Goal: Transaction & Acquisition: Purchase product/service

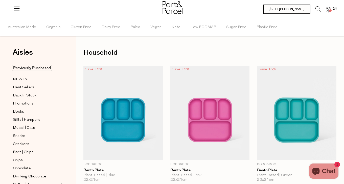
click at [327, 11] on img at bounding box center [328, 10] width 5 height 6
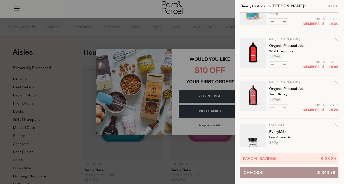
scroll to position [156, 0]
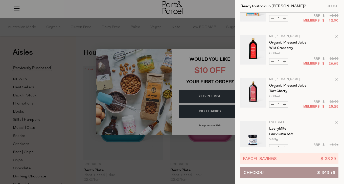
click at [203, 42] on div at bounding box center [172, 92] width 344 height 184
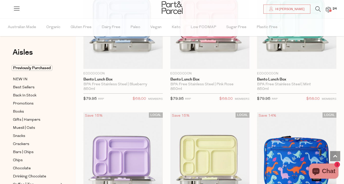
scroll to position [212, 0]
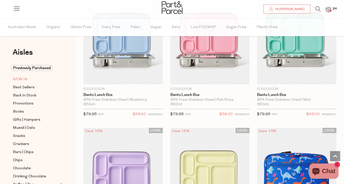
click at [23, 77] on span "NEW IN" at bounding box center [20, 79] width 15 height 6
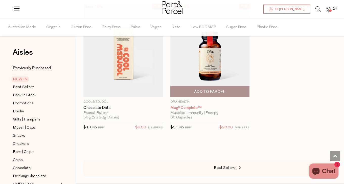
scroll to position [625, 0]
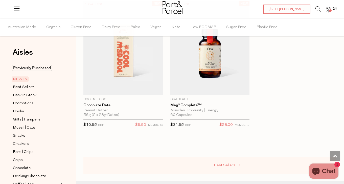
click at [230, 162] on link "Best Sellers" at bounding box center [239, 165] width 51 height 7
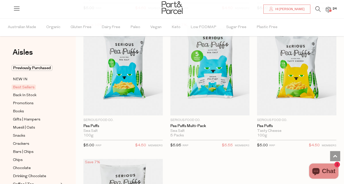
scroll to position [1696, 0]
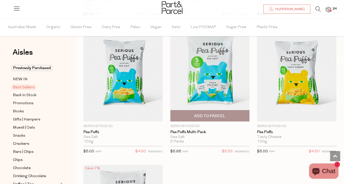
click at [222, 88] on img at bounding box center [209, 75] width 79 height 94
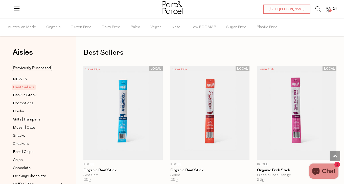
scroll to position [517, 0]
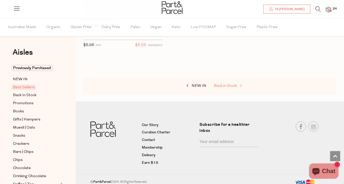
click at [230, 84] on span "Back in Stock" at bounding box center [225, 86] width 23 height 4
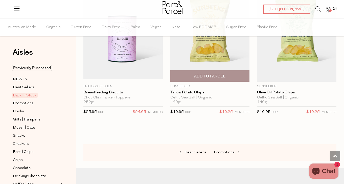
scroll to position [362, 0]
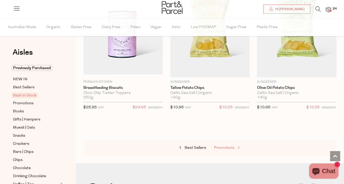
click at [230, 145] on link "Promotions" at bounding box center [239, 148] width 51 height 7
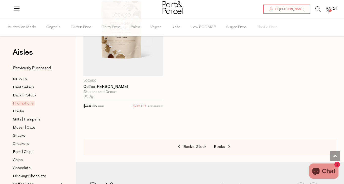
scroll to position [640, 0]
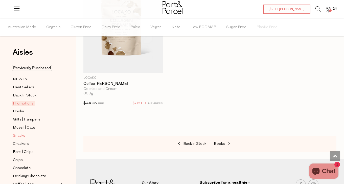
click at [22, 136] on span "Snacks" at bounding box center [19, 136] width 12 height 6
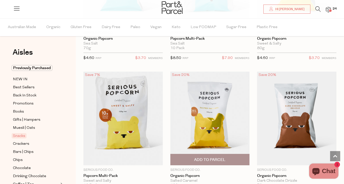
scroll to position [1930, 0]
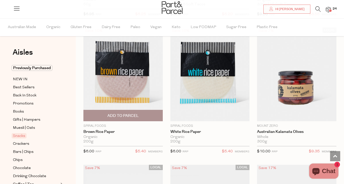
scroll to position [2792, 0]
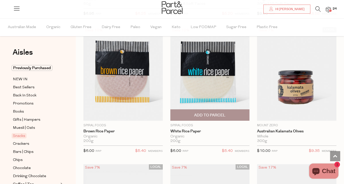
click at [219, 114] on span "Add To Parcel" at bounding box center [210, 115] width 76 height 11
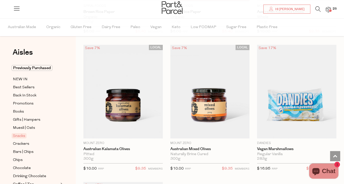
scroll to position [2911, 0]
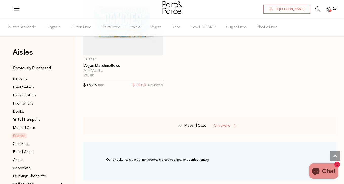
click at [228, 124] on span "Crackers" at bounding box center [222, 126] width 16 height 4
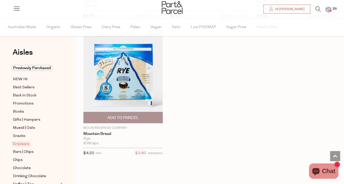
scroll to position [1679, 0]
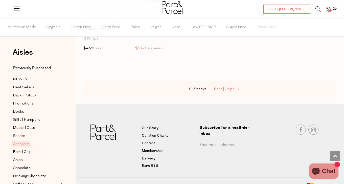
click at [234, 87] on span "Bars | Chips" at bounding box center [224, 89] width 21 height 4
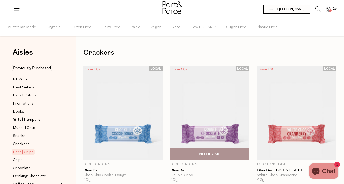
type input "4"
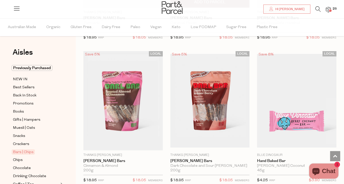
scroll to position [1279, 0]
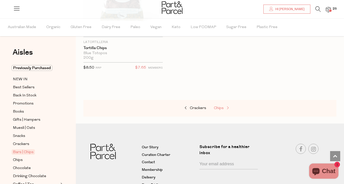
click at [221, 105] on link "Chips" at bounding box center [239, 108] width 51 height 7
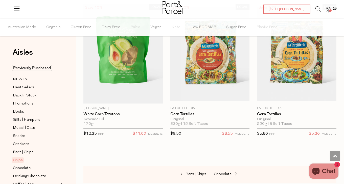
scroll to position [776, 0]
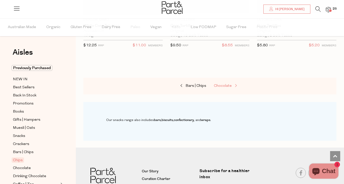
click at [228, 84] on span "Chocolate" at bounding box center [223, 86] width 18 height 4
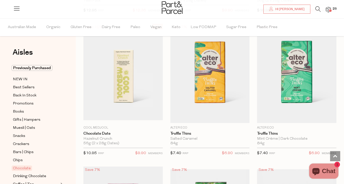
scroll to position [591, 0]
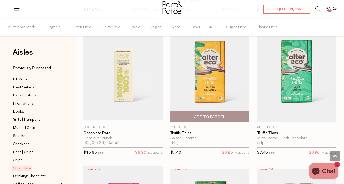
click at [232, 115] on span "Add To Parcel" at bounding box center [210, 116] width 76 height 11
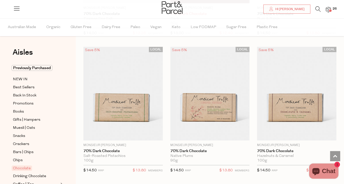
scroll to position [1427, 0]
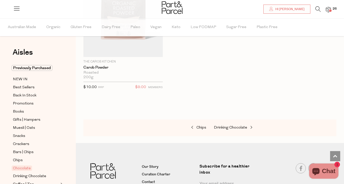
scroll to position [2731, 0]
click at [230, 125] on span "Drinking Chocolate" at bounding box center [230, 127] width 33 height 4
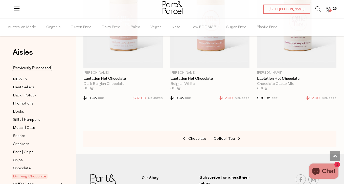
scroll to position [798, 0]
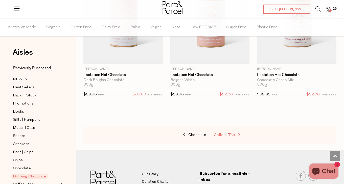
click at [225, 134] on span "Coffee | Tea" at bounding box center [224, 135] width 21 height 4
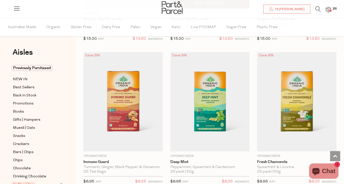
scroll to position [837, 0]
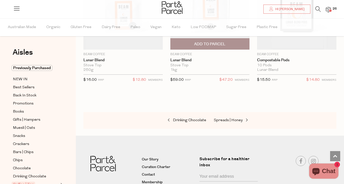
scroll to position [4143, 0]
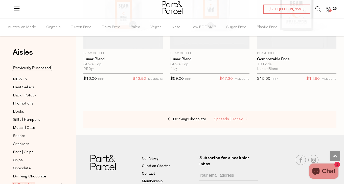
click at [231, 117] on span "Spreads | Honey" at bounding box center [228, 119] width 29 height 4
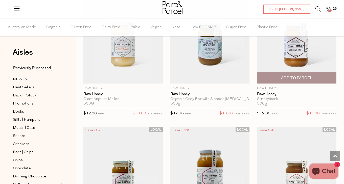
scroll to position [1721, 0]
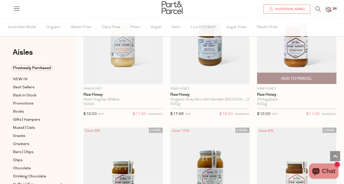
click at [305, 76] on span "Add To Parcel" at bounding box center [296, 78] width 31 height 5
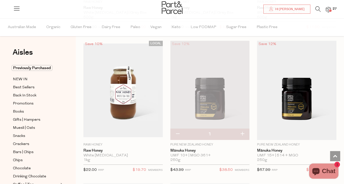
scroll to position [1946, 0]
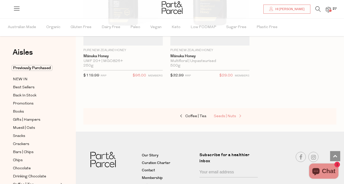
click at [233, 115] on link "Seeds | Nuts" at bounding box center [239, 116] width 51 height 7
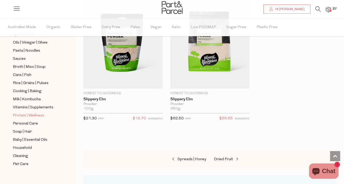
scroll to position [185, 0]
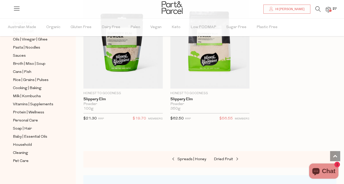
click at [332, 10] on span "27" at bounding box center [335, 9] width 7 height 5
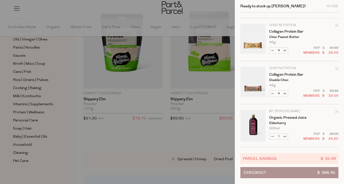
scroll to position [725, 0]
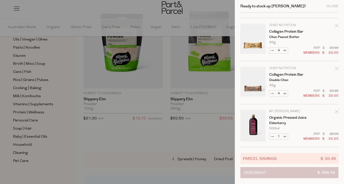
click at [296, 172] on button "Checkout $ 366.45" at bounding box center [290, 172] width 98 height 11
